Goal: Information Seeking & Learning: Learn about a topic

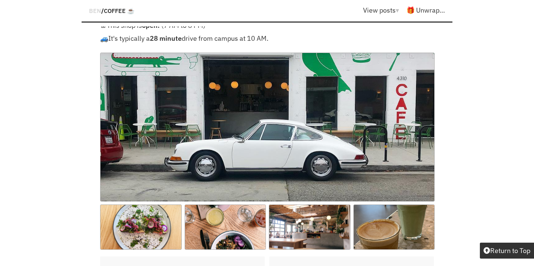
scroll to position [1651, 0]
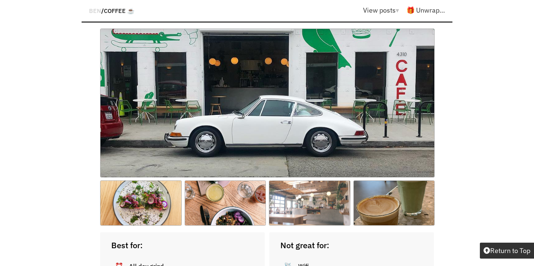
click at [289, 181] on img at bounding box center [310, 203] width 82 height 45
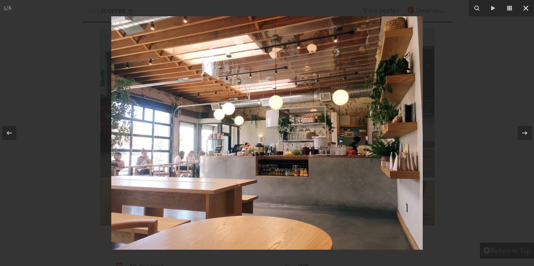
click at [526, 10] on icon at bounding box center [526, 8] width 9 height 9
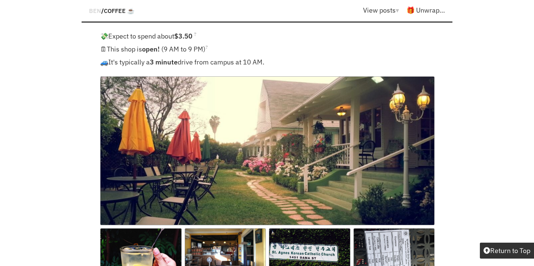
scroll to position [4685, 0]
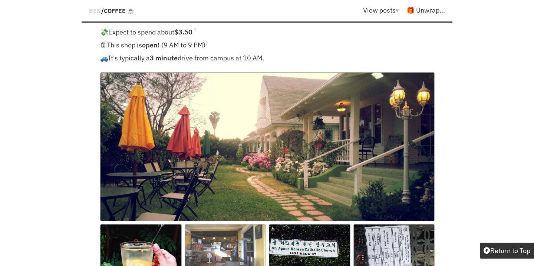
click at [213, 224] on img at bounding box center [226, 246] width 82 height 45
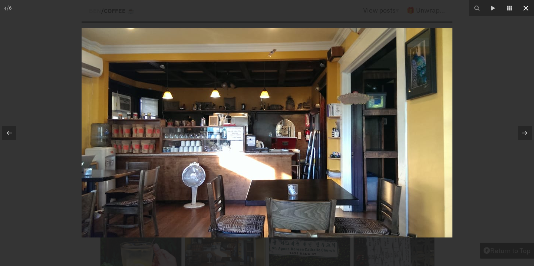
click at [526, 8] on icon at bounding box center [525, 8] width 5 height 5
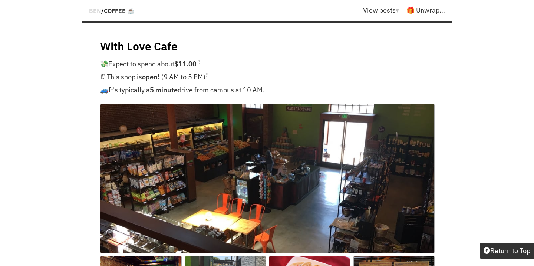
scroll to position [5571, 0]
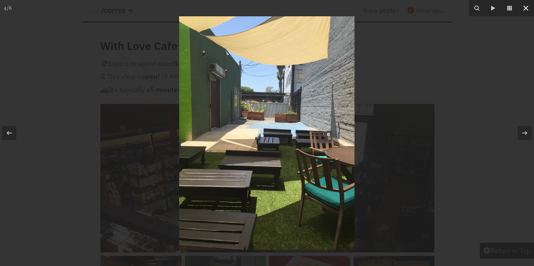
click at [525, 10] on icon at bounding box center [526, 8] width 9 height 9
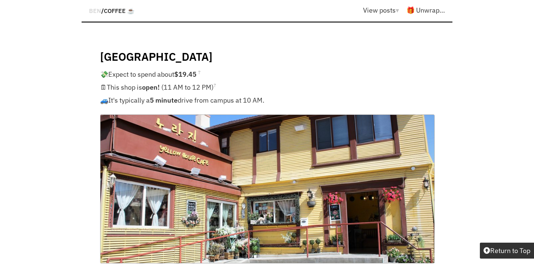
scroll to position [6411, 0]
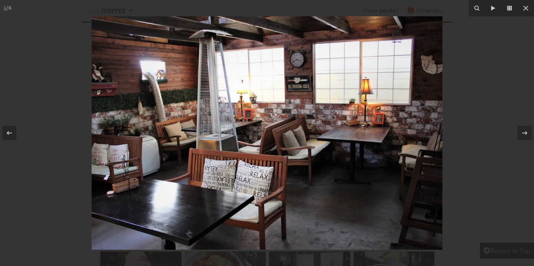
click at [27, 131] on div at bounding box center [267, 133] width 534 height 266
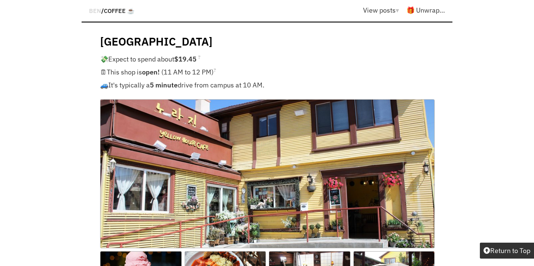
scroll to position [6413, 0]
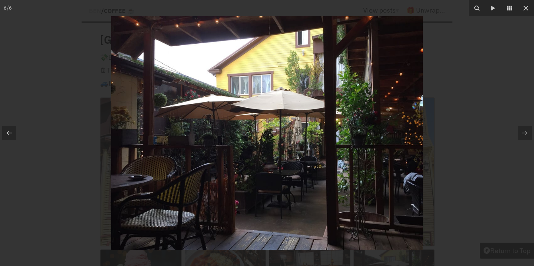
click at [27, 138] on div at bounding box center [267, 133] width 534 height 266
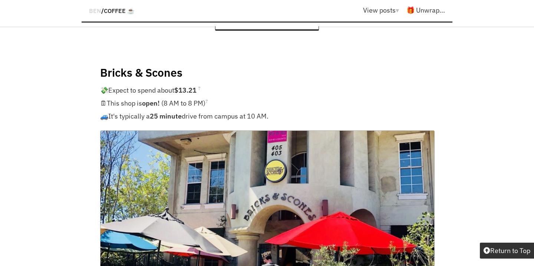
scroll to position [8544, 0]
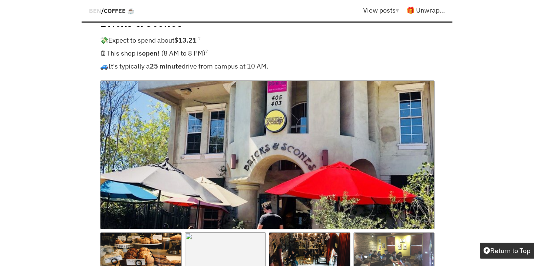
click at [380, 233] on img at bounding box center [395, 255] width 82 height 45
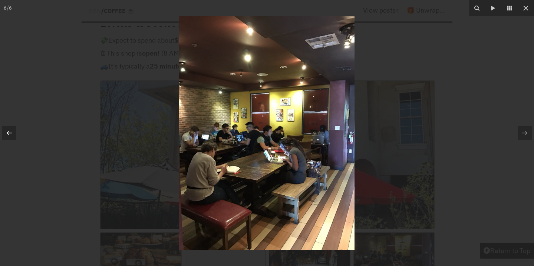
click at [11, 131] on icon at bounding box center [9, 133] width 9 height 9
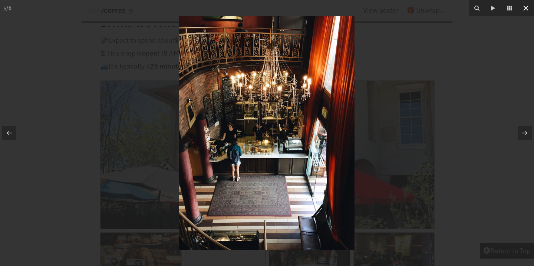
click at [527, 10] on icon at bounding box center [525, 8] width 5 height 5
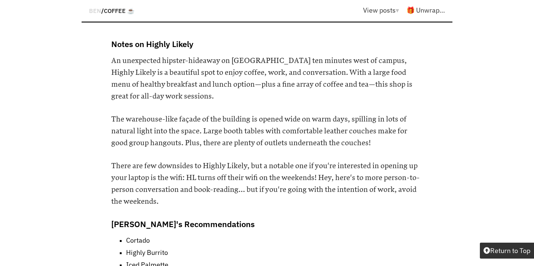
scroll to position [2212, 0]
